Goal: Transaction & Acquisition: Purchase product/service

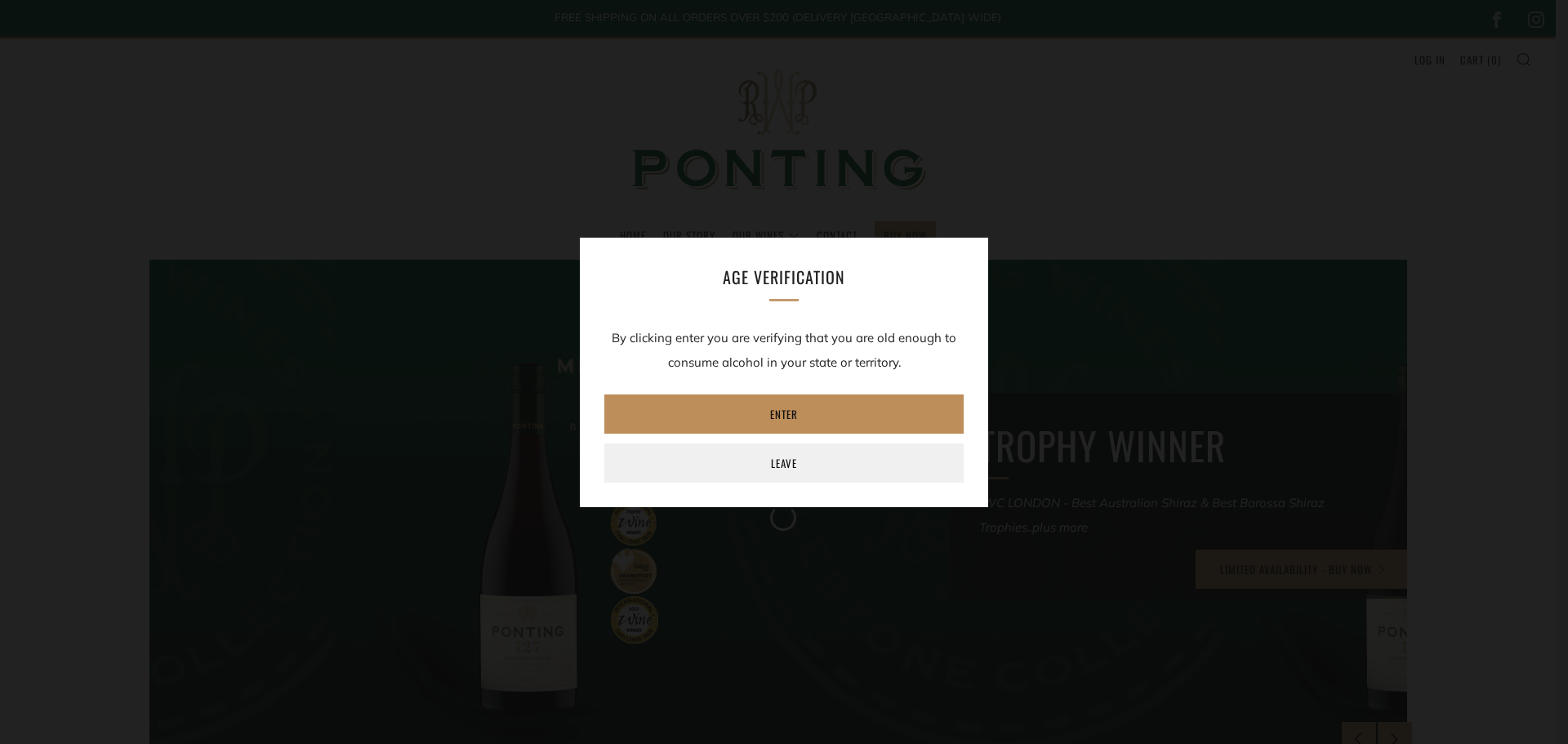
click at [776, 419] on link "Enter" at bounding box center [784, 414] width 359 height 39
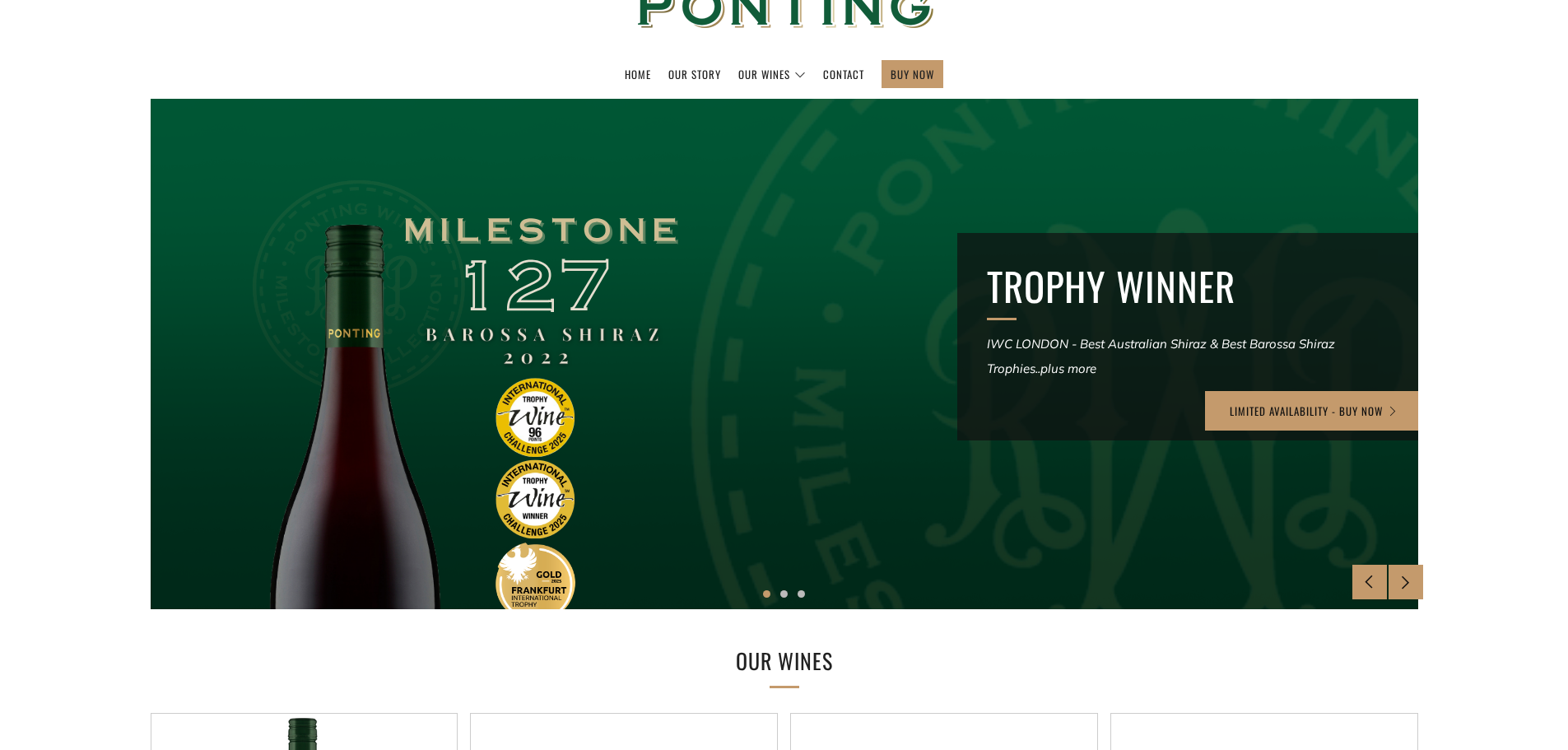
scroll to position [164, 0]
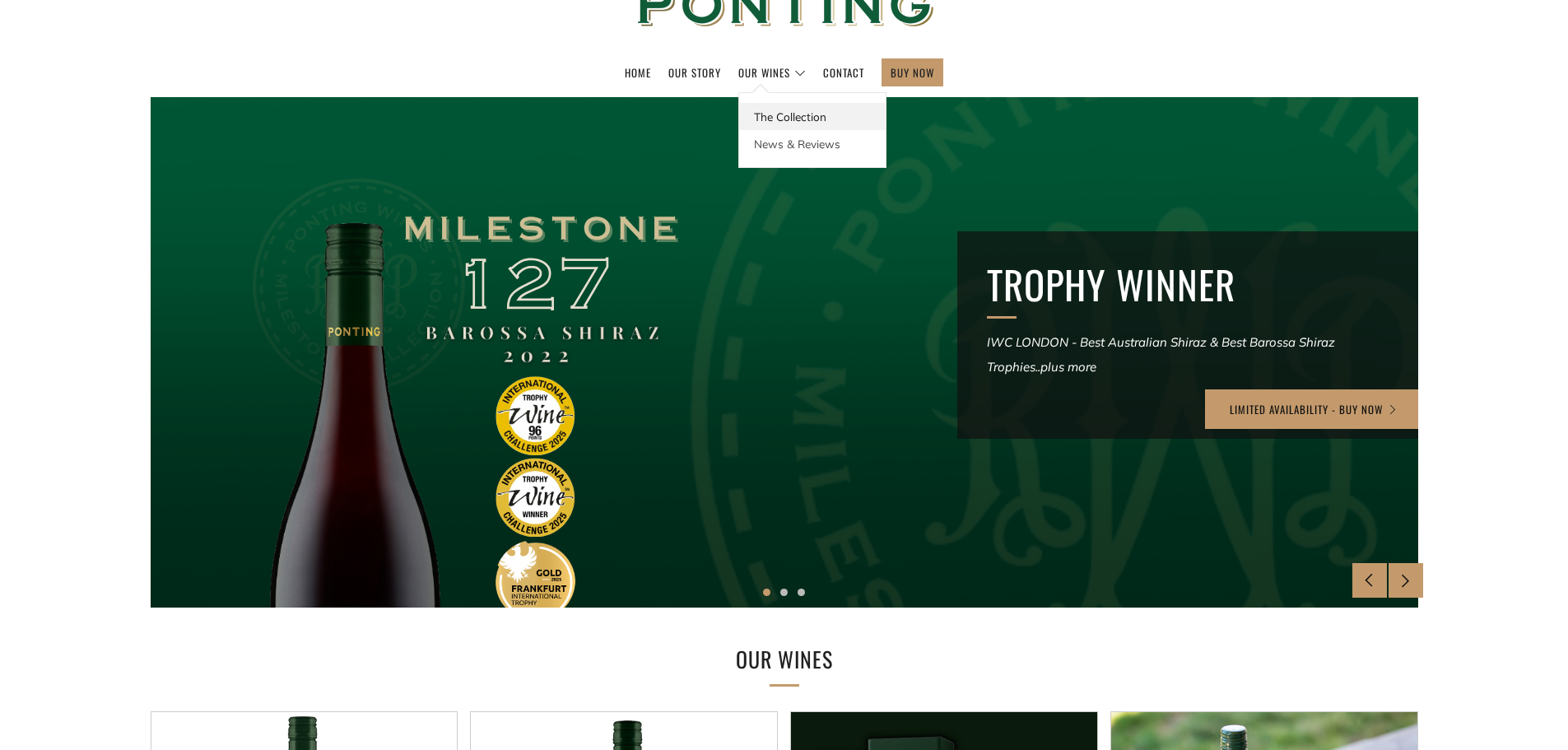
click at [788, 114] on link "The Collection" at bounding box center [813, 116] width 147 height 27
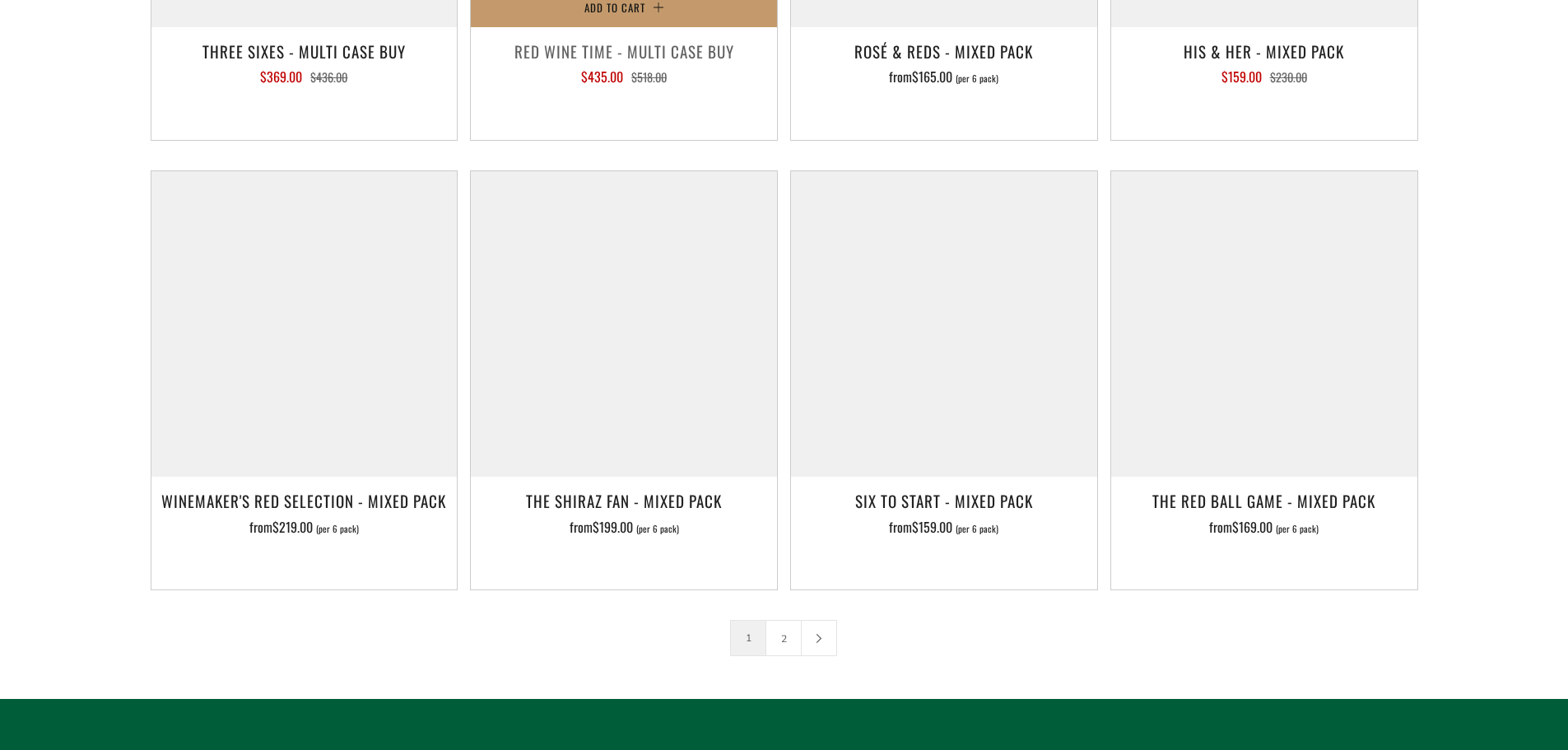
scroll to position [2554, 0]
